Goal: Find specific page/section: Find specific page/section

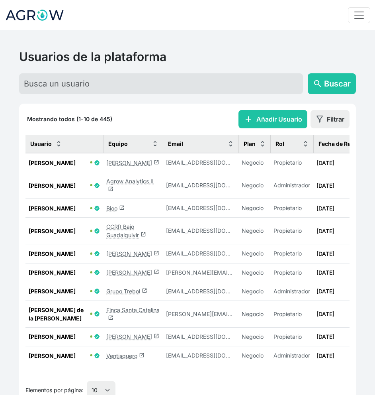
click at [147, 182] on link "Agrow Analytics II launch" at bounding box center [129, 185] width 47 height 15
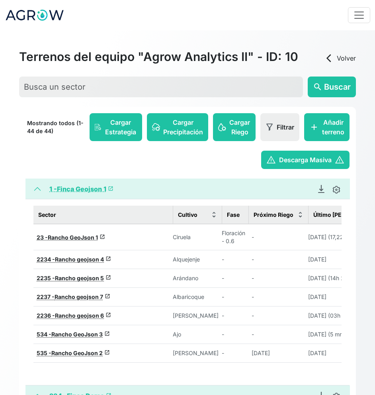
click at [114, 192] on link "1 - Finca Geojson 1 launch" at bounding box center [81, 189] width 64 height 8
